Goal: Check status: Check status

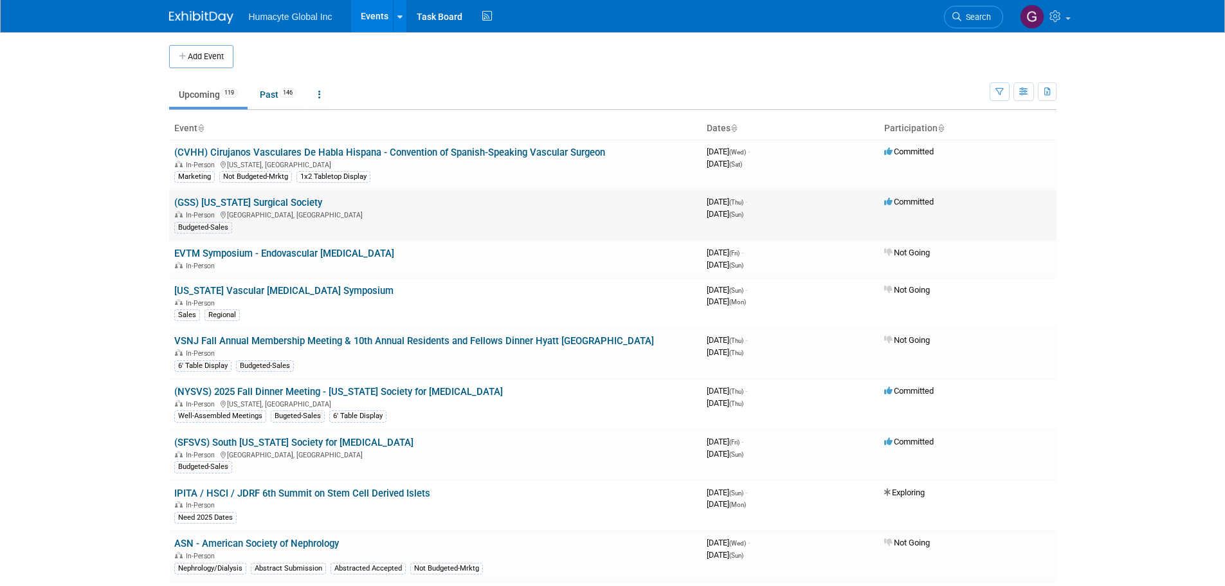
click at [298, 199] on link "(GSS) [US_STATE] Surgical Society" at bounding box center [248, 203] width 148 height 12
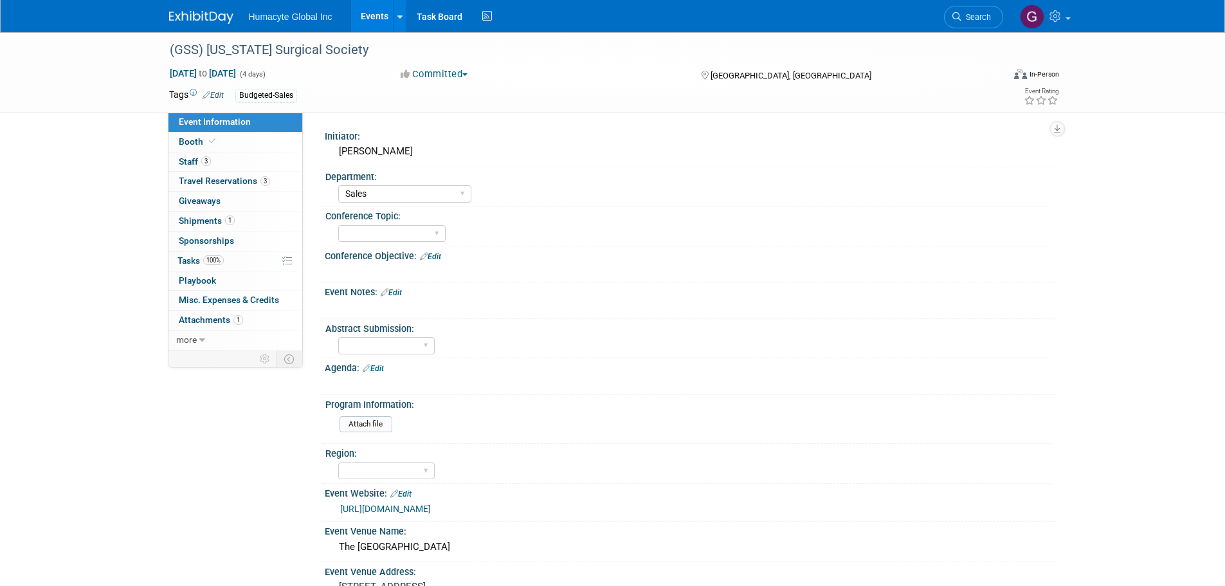
select select "Sales"
click at [231, 184] on span "Travel Reservations 3" at bounding box center [224, 180] width 91 height 10
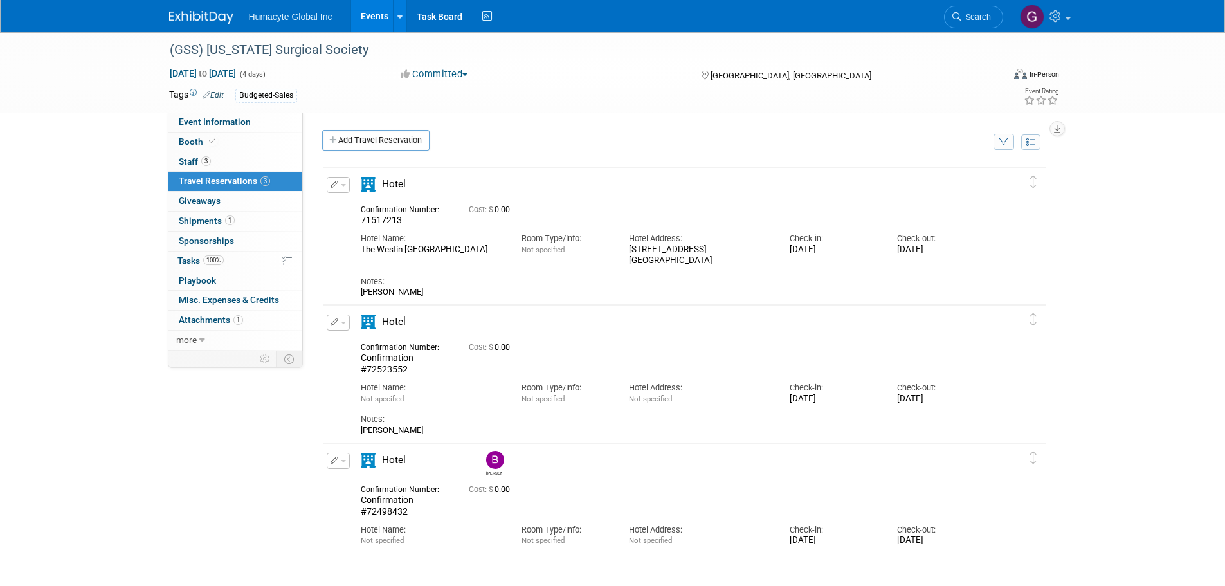
scroll to position [85, 0]
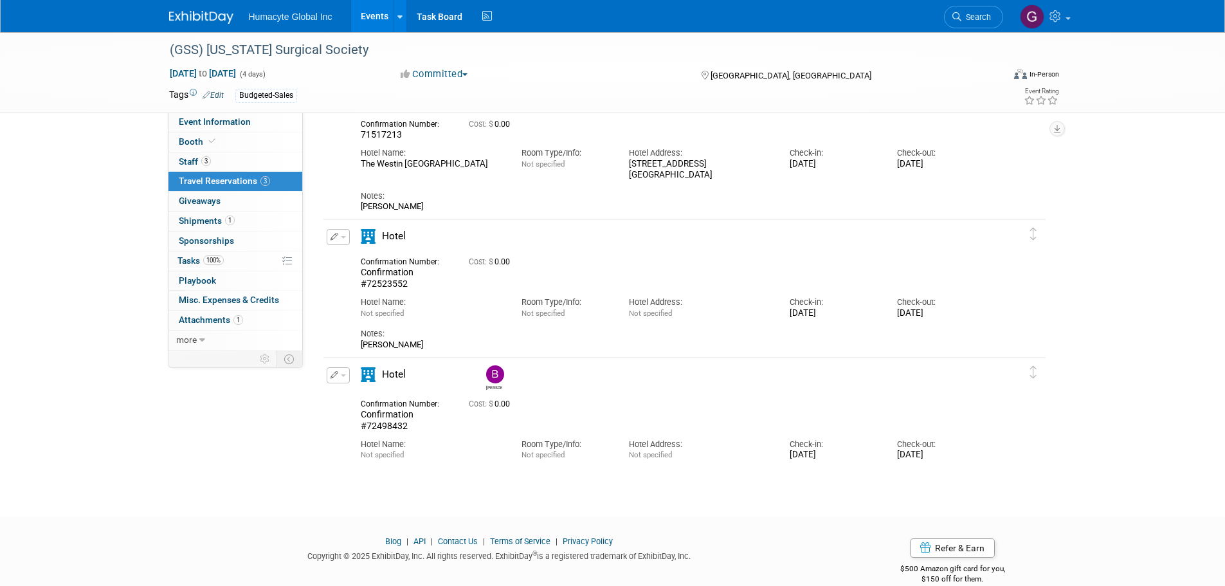
click at [397, 429] on span "Confirmation #72498432" at bounding box center [387, 420] width 53 height 22
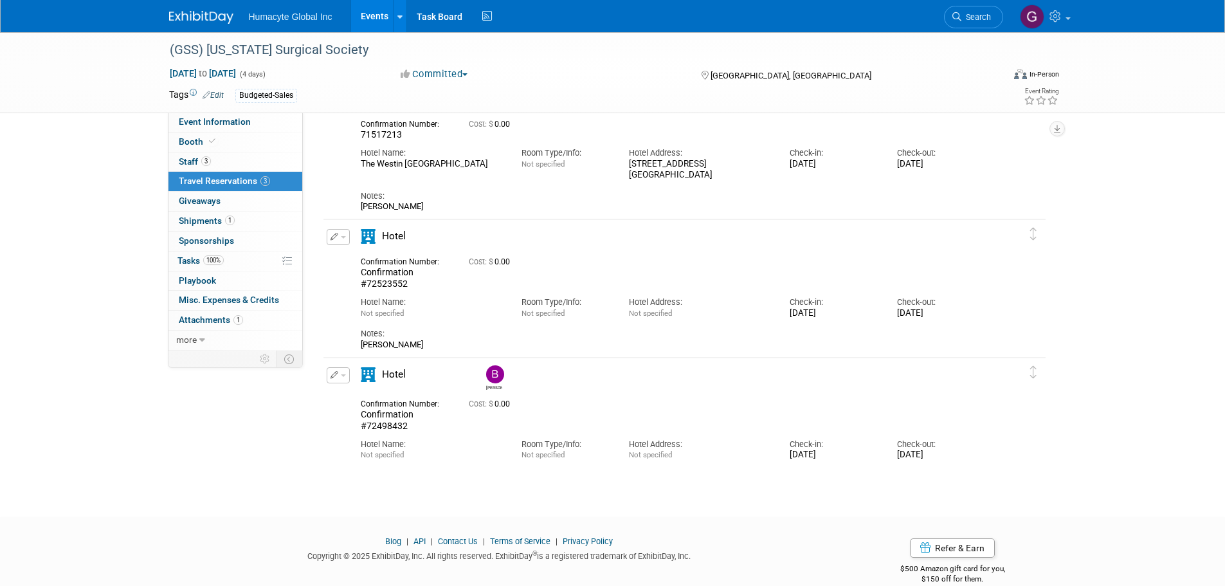
click at [397, 429] on span "Confirmation #72498432" at bounding box center [387, 420] width 53 height 22
copy span "72498432"
click at [693, 377] on div "B. J." at bounding box center [721, 376] width 483 height 28
